Goal: Task Accomplishment & Management: Use online tool/utility

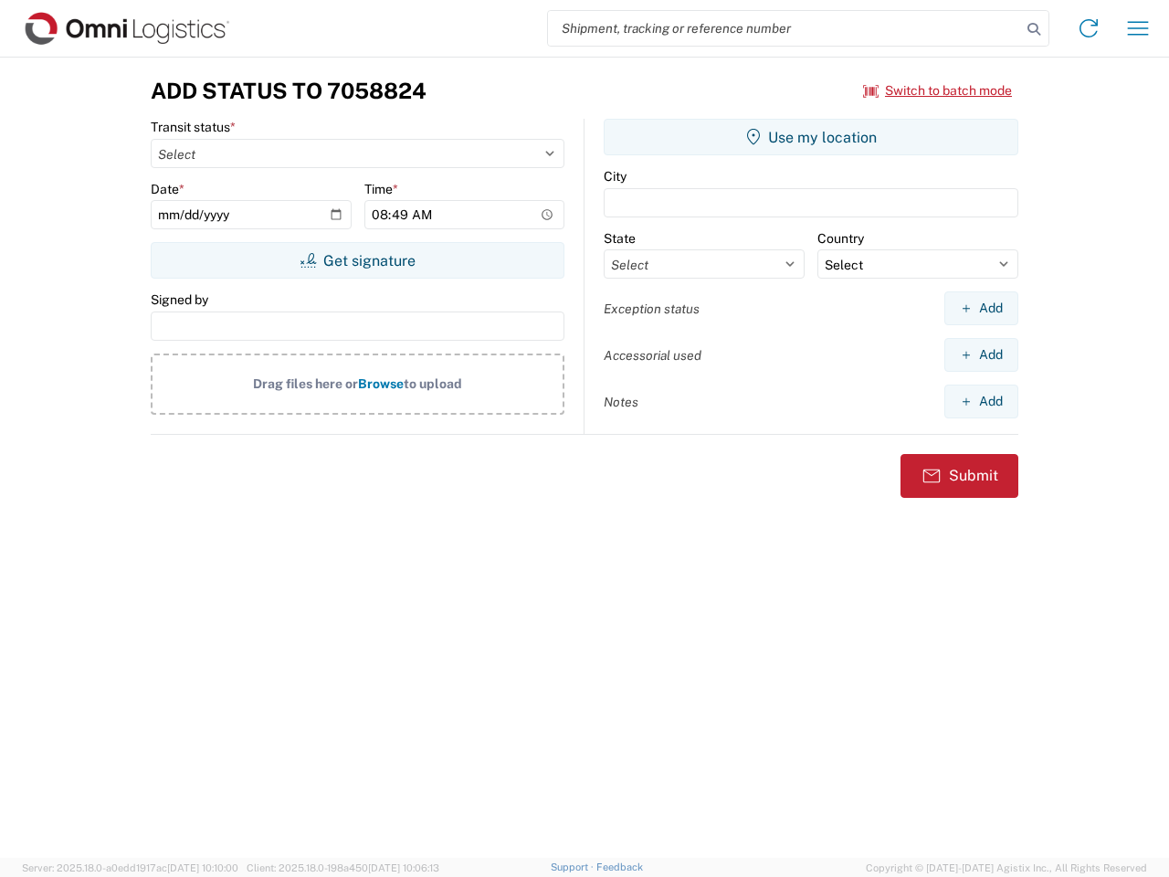
click at [785, 28] on input "search" at bounding box center [784, 28] width 473 height 35
click at [1034, 29] on icon at bounding box center [1034, 29] width 26 height 26
click at [1089, 28] on icon at bounding box center [1088, 28] width 29 height 29
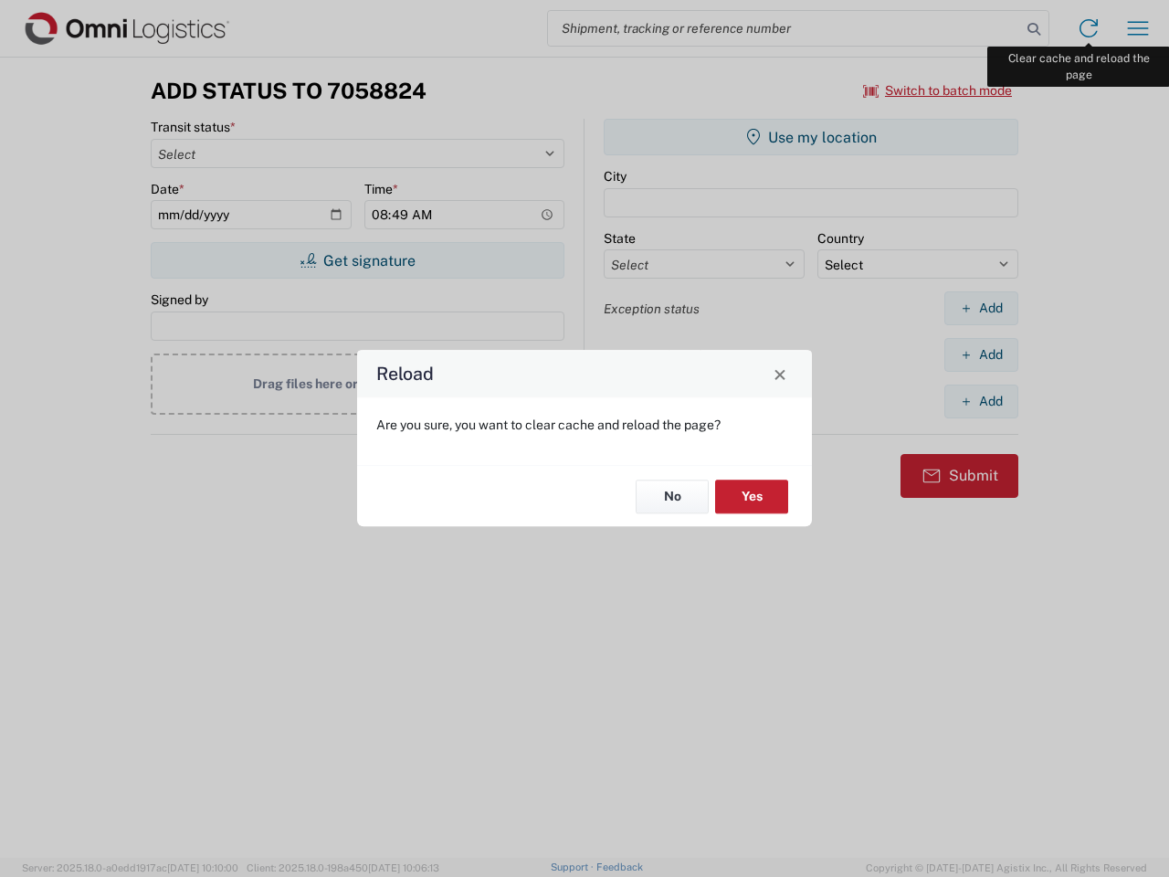
click at [1138, 28] on div "Reload Are you sure, you want to clear cache and reload the page? No Yes" at bounding box center [584, 438] width 1169 height 877
click at [938, 90] on div "Reload Are you sure, you want to clear cache and reload the page? No Yes" at bounding box center [584, 438] width 1169 height 877
click at [357, 260] on div "Reload Are you sure, you want to clear cache and reload the page? No Yes" at bounding box center [584, 438] width 1169 height 877
click at [811, 137] on div "Reload Are you sure, you want to clear cache and reload the page? No Yes" at bounding box center [584, 438] width 1169 height 877
click at [981, 308] on div "Reload Are you sure, you want to clear cache and reload the page? No Yes" at bounding box center [584, 438] width 1169 height 877
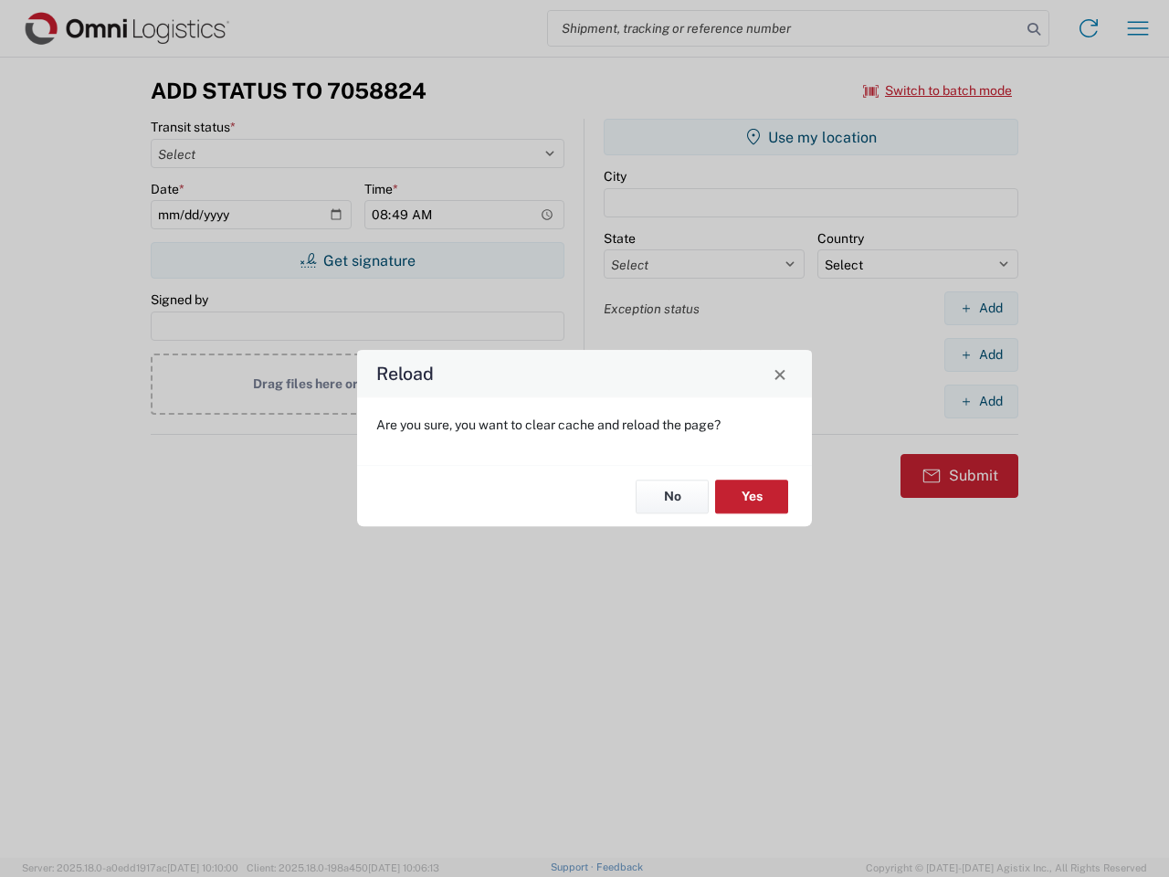
click at [981, 354] on div "Reload Are you sure, you want to clear cache and reload the page? No Yes" at bounding box center [584, 438] width 1169 height 877
click at [981, 401] on div "Reload Are you sure, you want to clear cache and reload the page? No Yes" at bounding box center [584, 438] width 1169 height 877
